Goal: Task Accomplishment & Management: Manage account settings

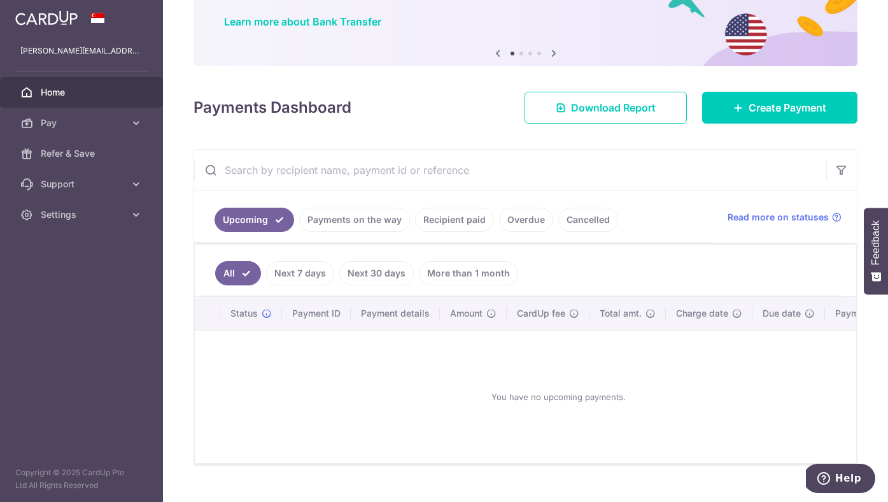
scroll to position [127, 0]
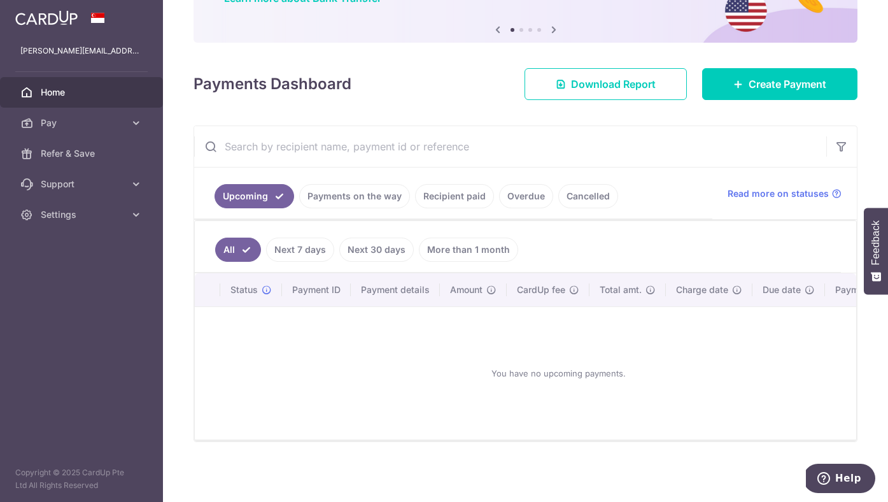
click at [344, 184] on link "Payments on the way" at bounding box center [354, 196] width 111 height 24
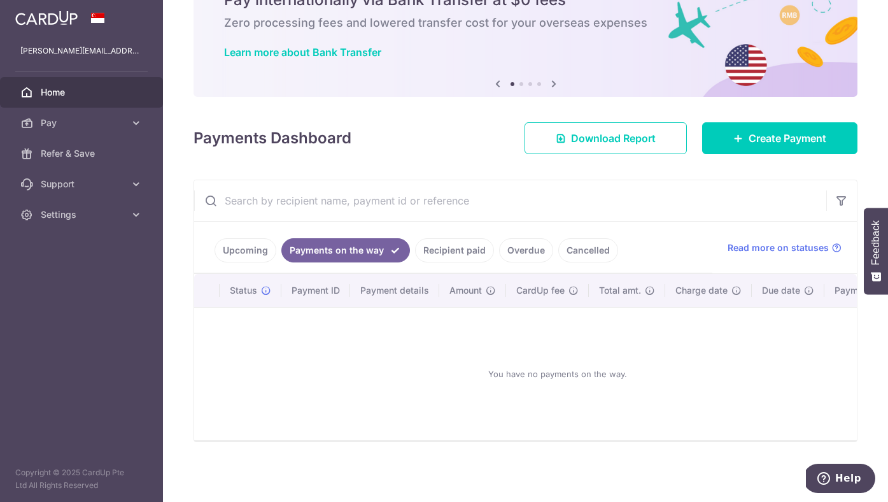
click at [444, 240] on link "Recipient paid" at bounding box center [454, 250] width 79 height 24
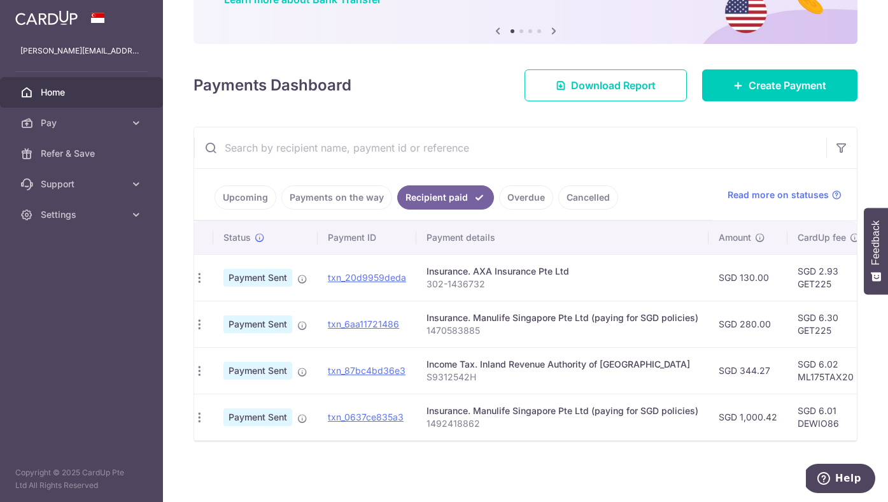
scroll to position [0, 0]
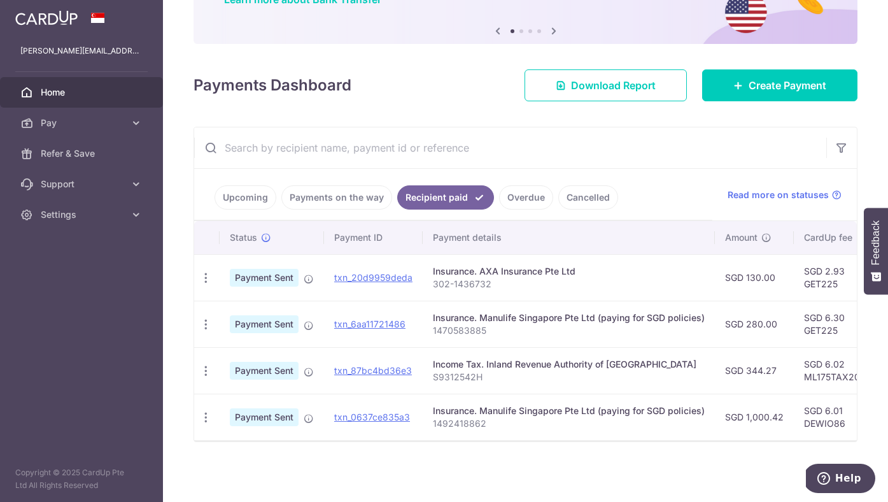
click at [341, 195] on link "Payments on the way" at bounding box center [336, 197] width 111 height 24
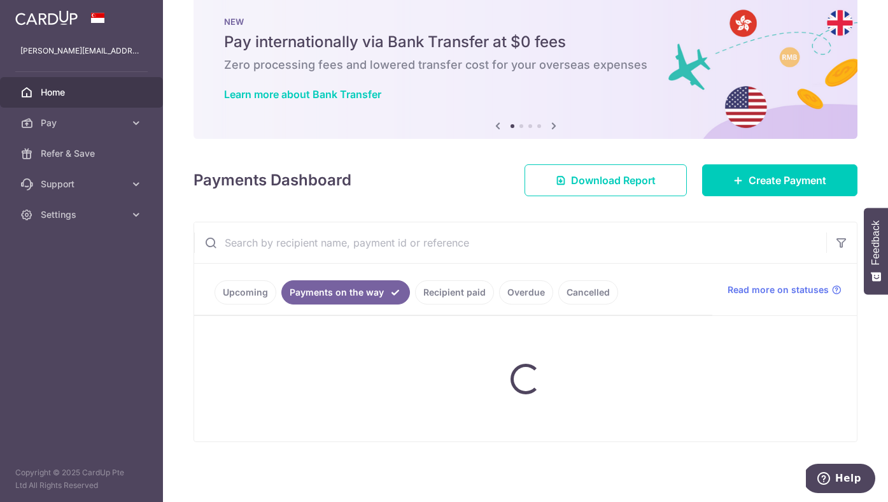
scroll to position [73, 0]
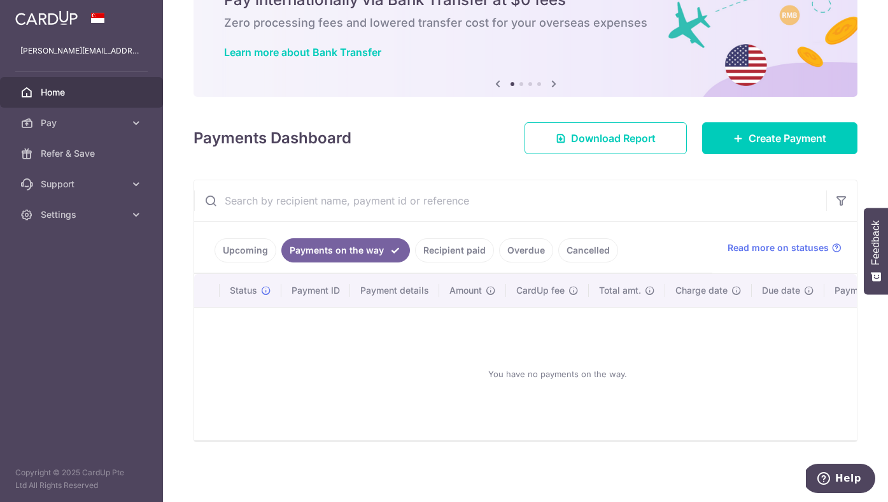
click at [247, 258] on ul "Upcoming Payments on the way Recipient paid Overdue Cancelled" at bounding box center [453, 248] width 518 height 52
click at [244, 250] on link "Upcoming" at bounding box center [246, 250] width 62 height 24
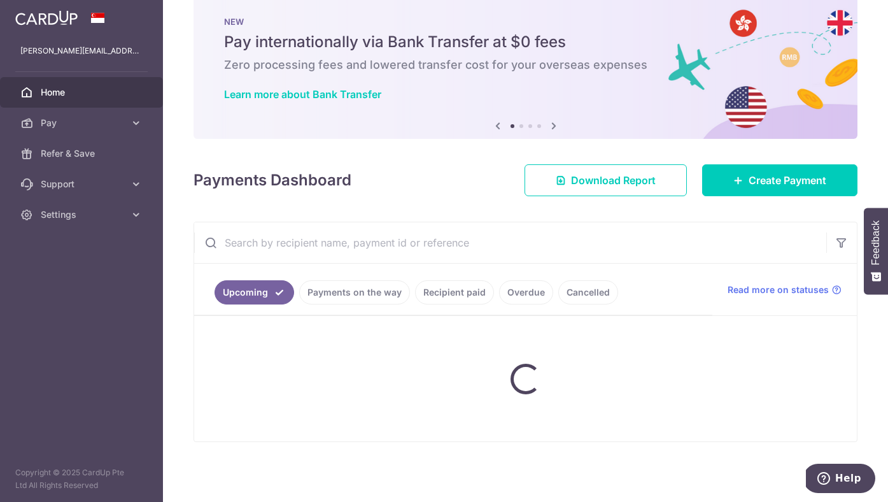
scroll to position [126, 0]
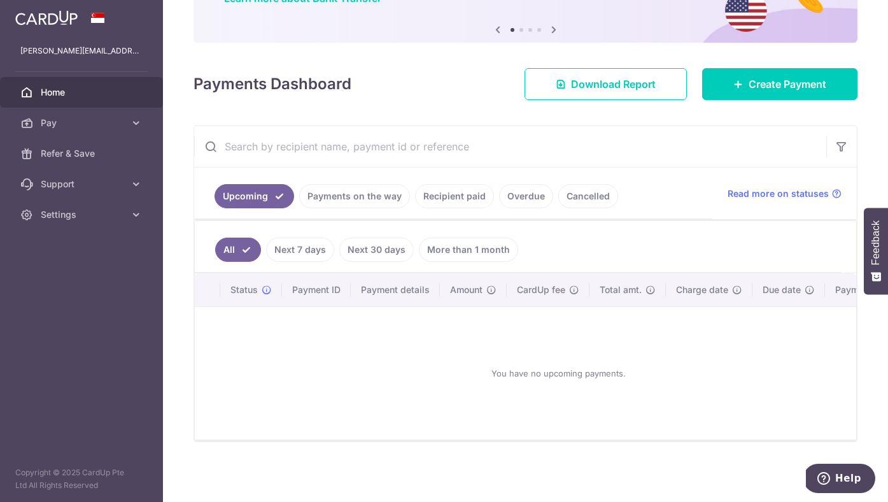
click at [588, 185] on link "Cancelled" at bounding box center [588, 196] width 60 height 24
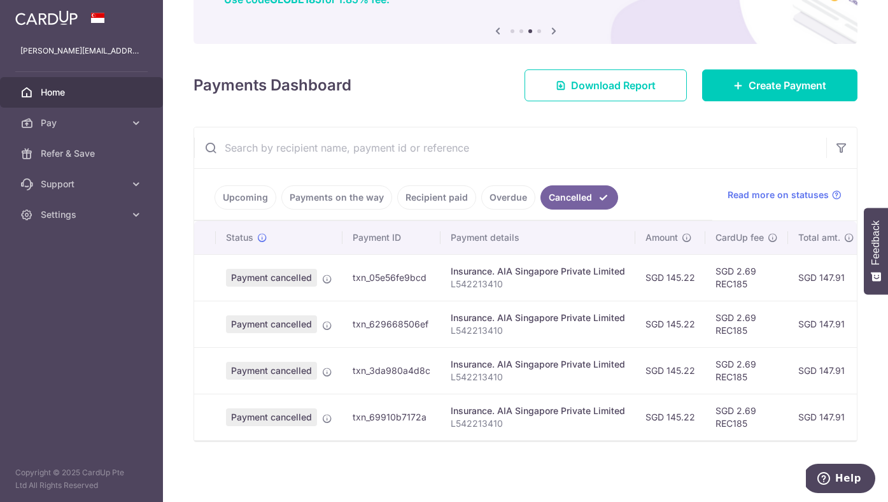
scroll to position [0, 0]
click at [243, 202] on link "Upcoming" at bounding box center [246, 197] width 62 height 24
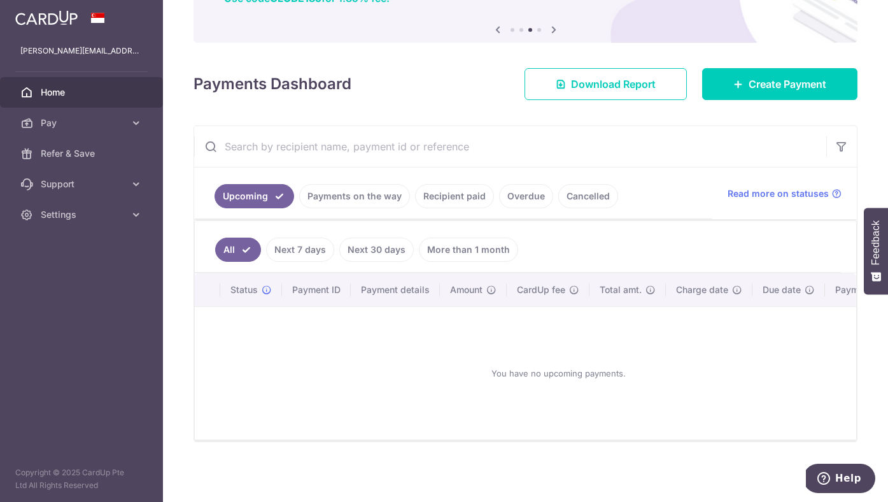
click at [317, 241] on link "Next 7 days" at bounding box center [300, 249] width 68 height 24
click at [381, 252] on link "Next 30 days" at bounding box center [376, 249] width 74 height 24
click at [370, 184] on link "Payments on the way" at bounding box center [354, 196] width 111 height 24
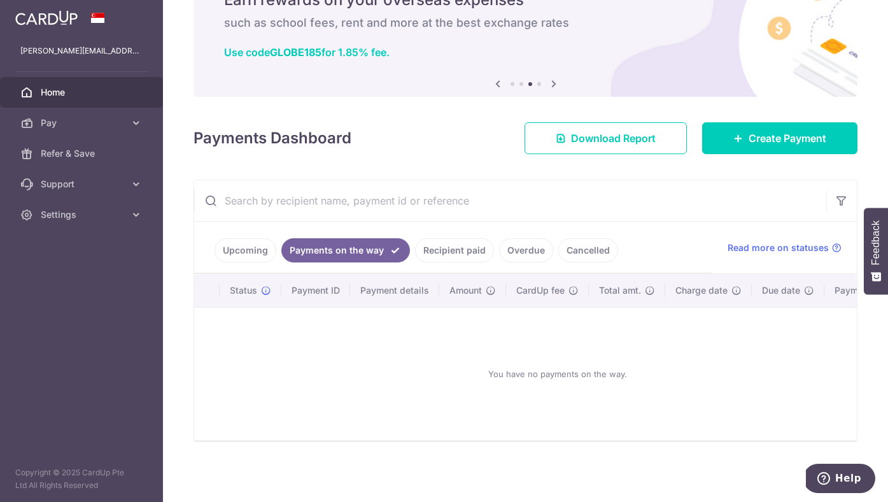
click at [445, 246] on link "Recipient paid" at bounding box center [454, 250] width 79 height 24
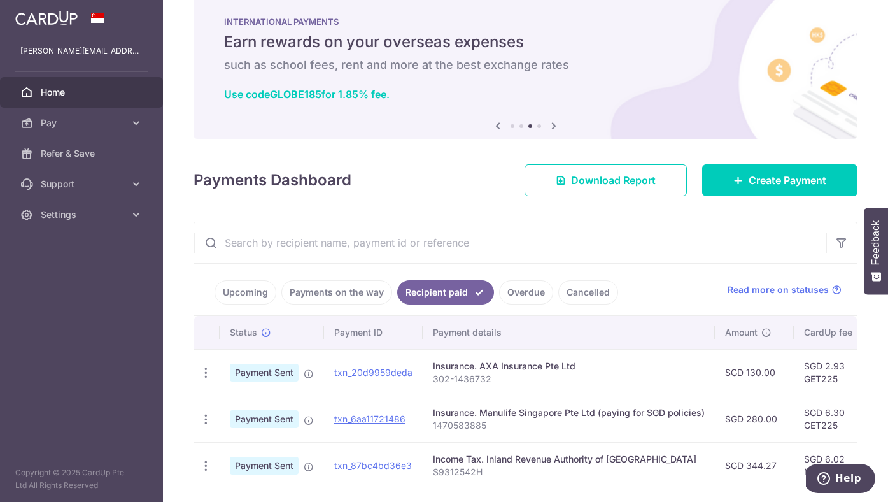
scroll to position [125, 0]
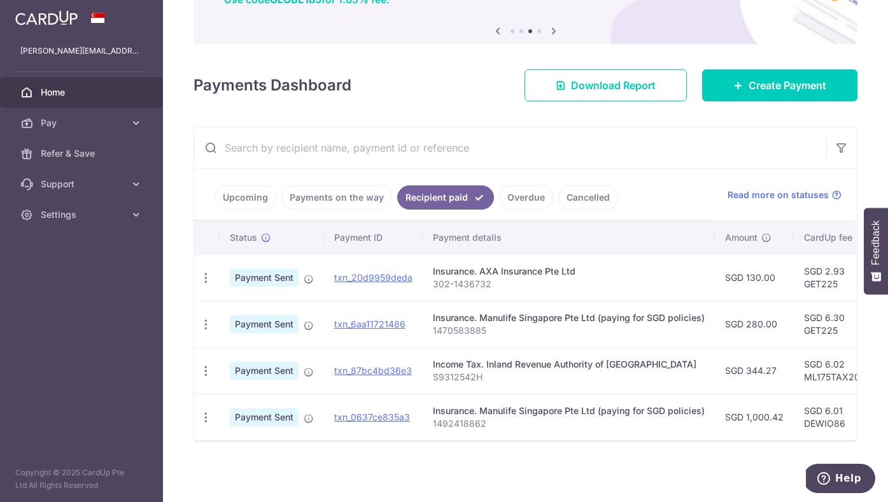
click at [76, 231] on aside "nadia.ongkowidjaja@gmail.com Home Pay Payments Recipients Cards Refer & Save Su…" at bounding box center [81, 251] width 163 height 502
click at [73, 223] on link "Settings" at bounding box center [81, 214] width 163 height 31
click at [72, 269] on span "Logout" at bounding box center [83, 275] width 84 height 13
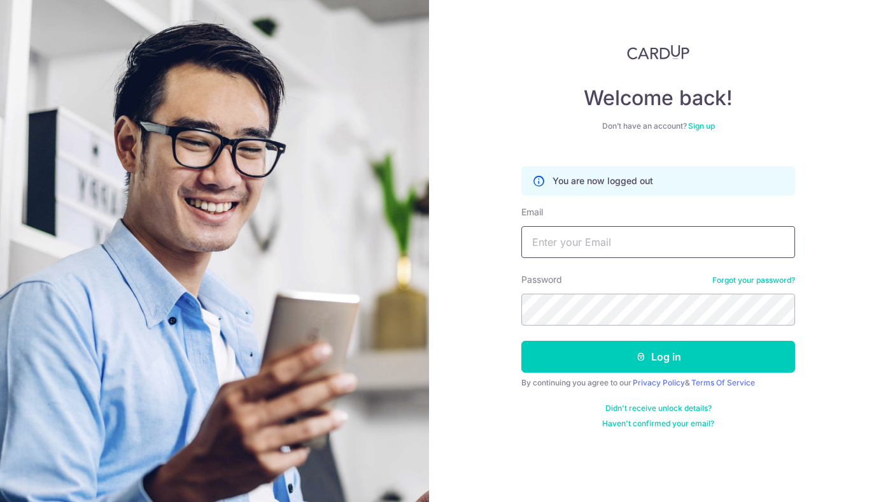
click at [573, 242] on input "Email" at bounding box center [658, 242] width 274 height 32
type input "[EMAIL_ADDRESS][DOMAIN_NAME]"
click at [637, 379] on link "Privacy Policy" at bounding box center [659, 383] width 52 height 10
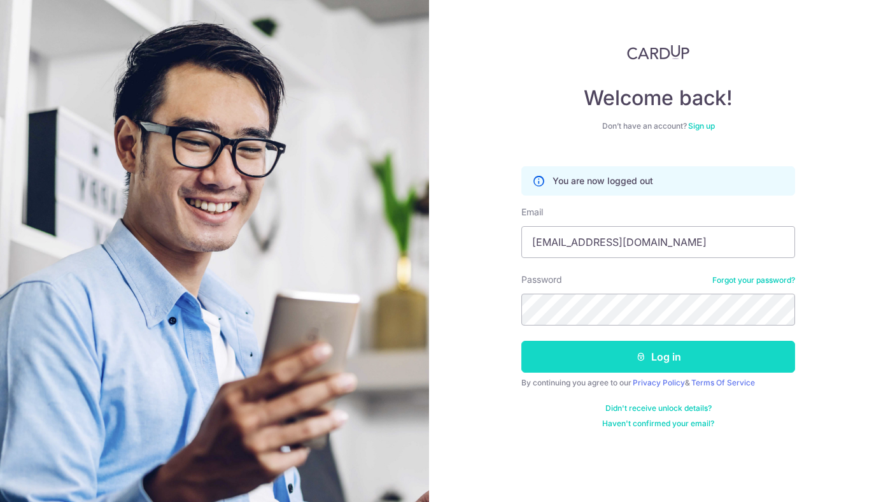
click at [575, 355] on button "Log in" at bounding box center [658, 357] width 274 height 32
